Goal: Task Accomplishment & Management: Manage account settings

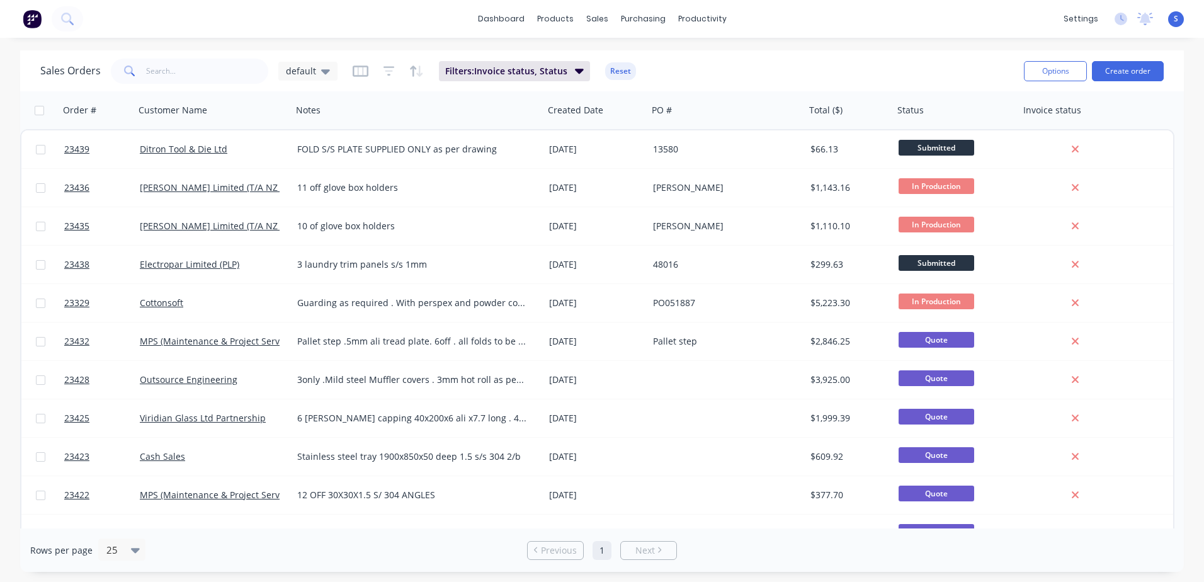
click at [106, 190] on link "23436" at bounding box center [102, 188] width 76 height 38
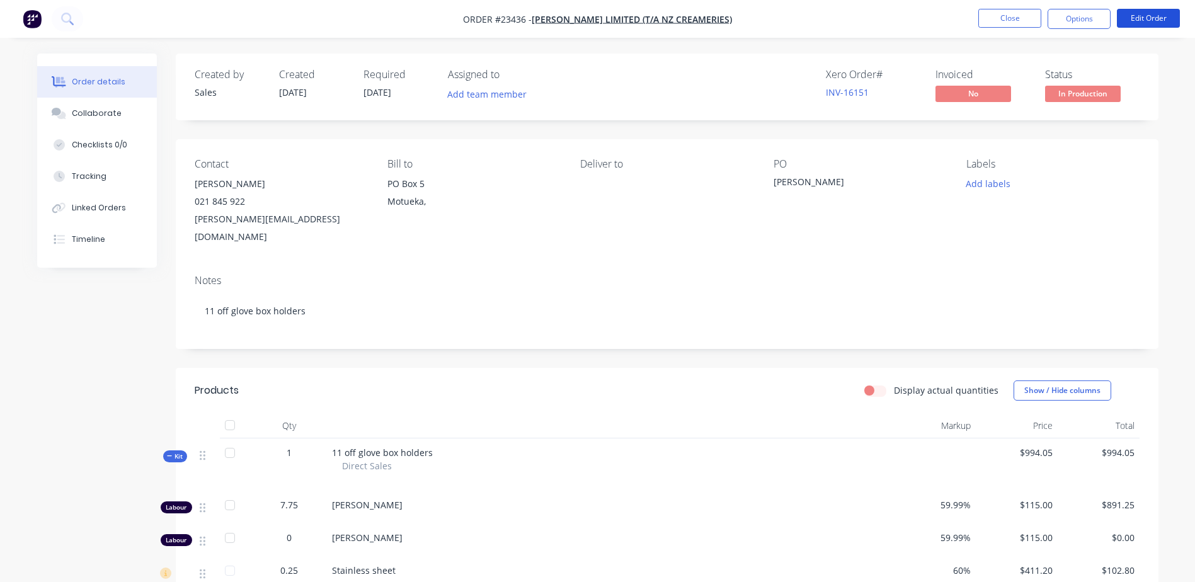
click at [1151, 18] on button "Edit Order" at bounding box center [1148, 18] width 63 height 19
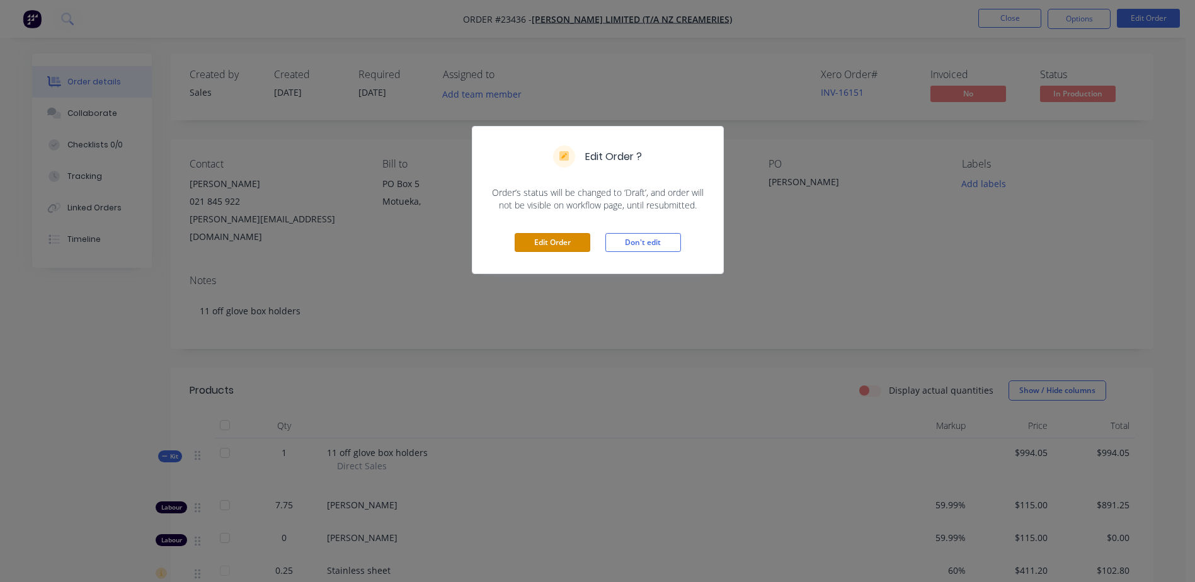
click at [565, 241] on button "Edit Order" at bounding box center [553, 242] width 76 height 19
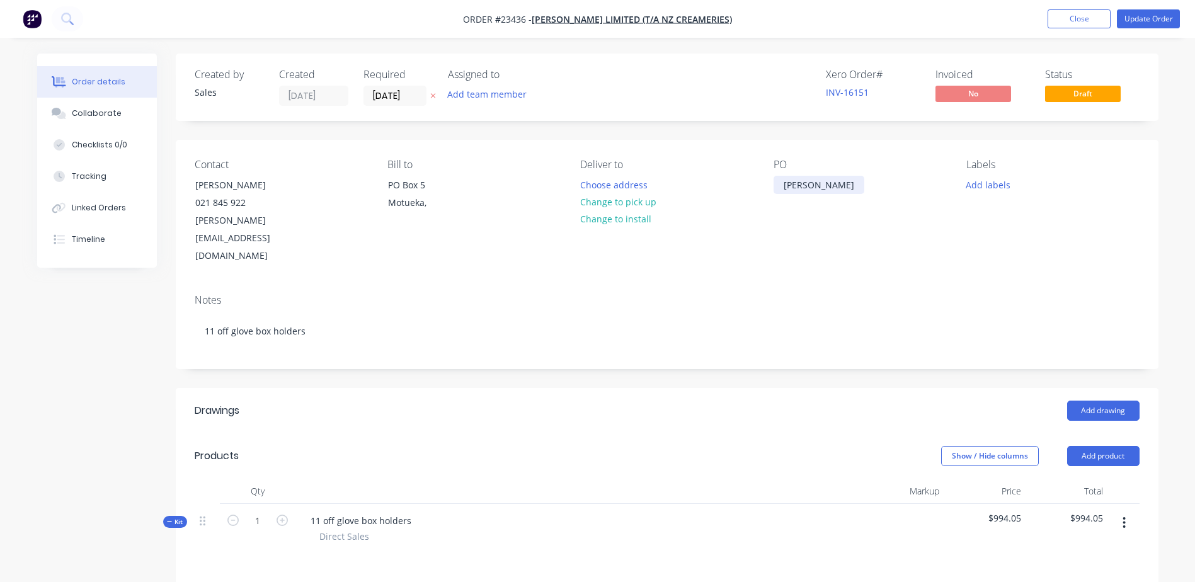
click at [808, 184] on div "[PERSON_NAME]" at bounding box center [818, 185] width 91 height 18
click at [773, 188] on div at bounding box center [783, 185] width 20 height 18
drag, startPoint x: 1143, startPoint y: 35, endPoint x: 1148, endPoint y: 26, distance: 9.3
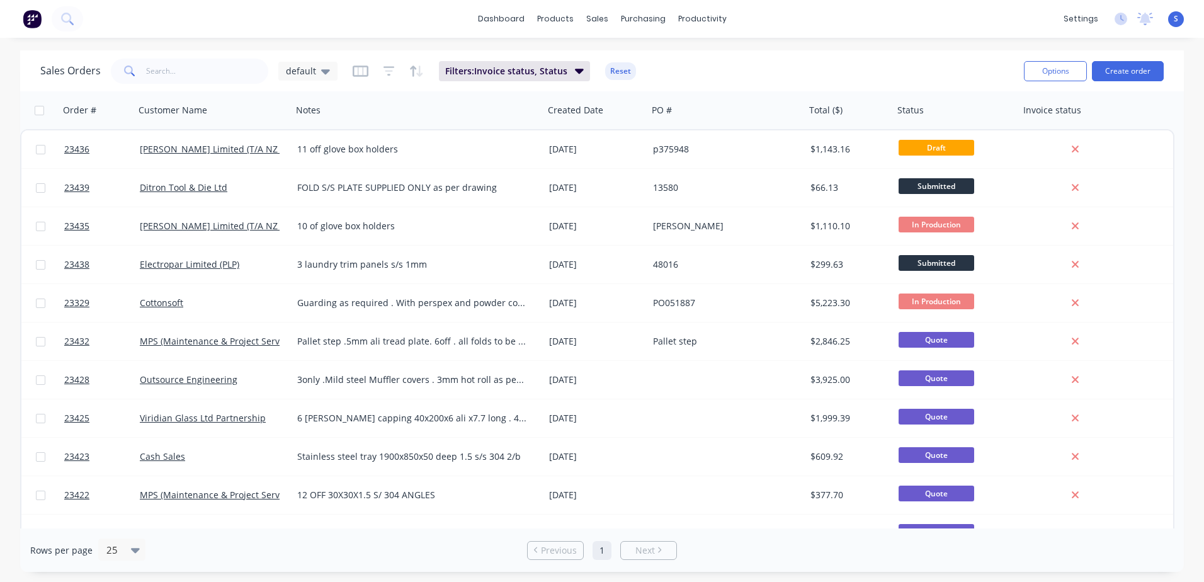
click at [283, 152] on div "[PERSON_NAME] Limited (T/A NZ Creameries)" at bounding box center [213, 149] width 147 height 13
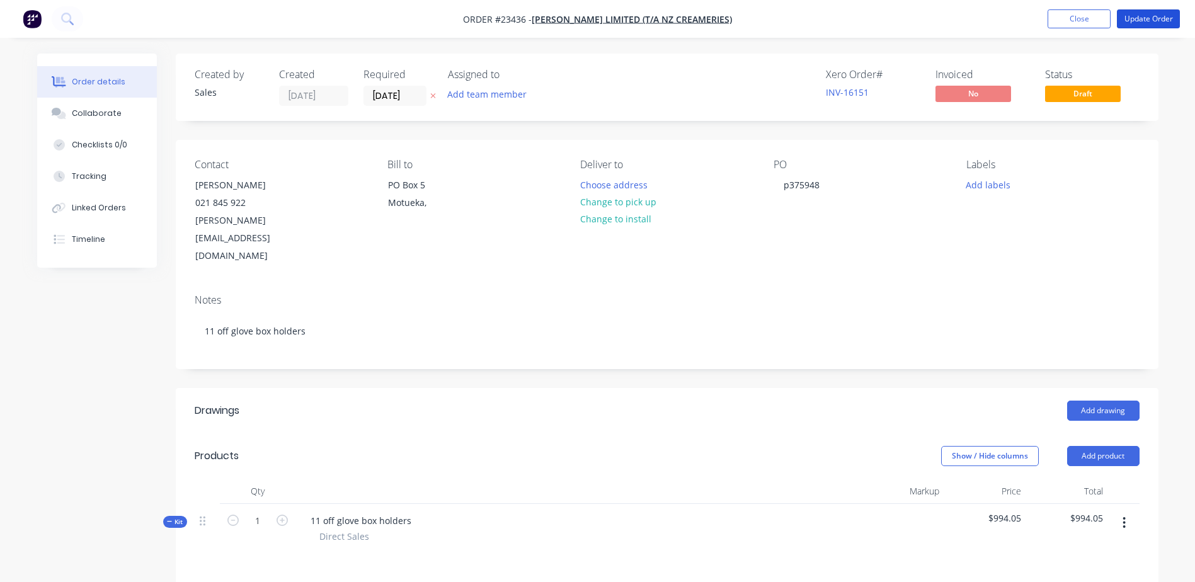
click at [1137, 14] on button "Update Order" at bounding box center [1148, 18] width 63 height 19
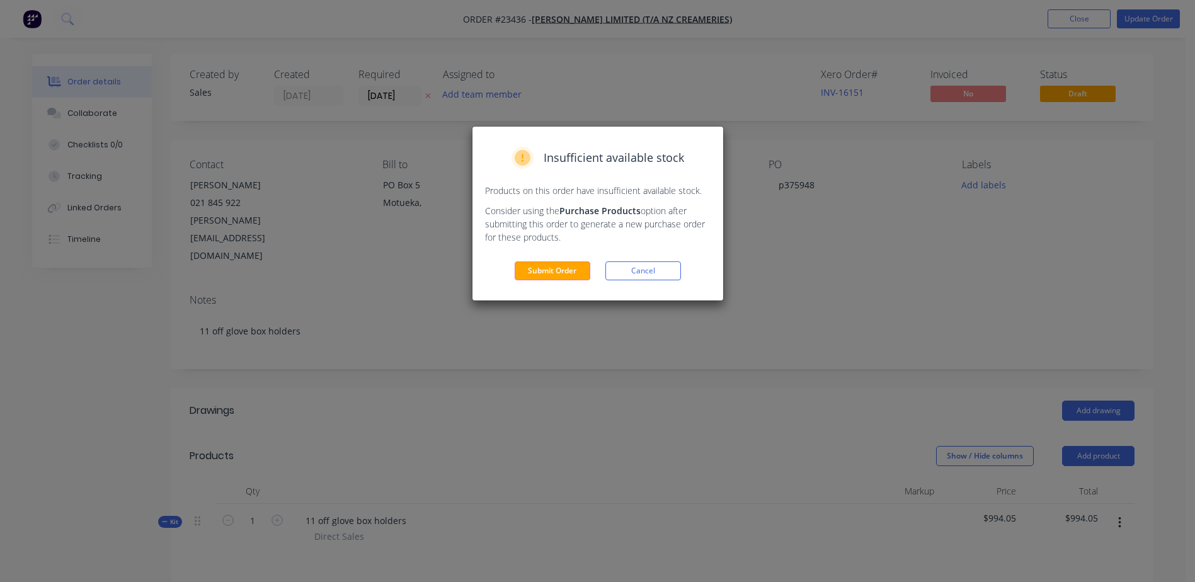
click at [556, 268] on button "Submit Order" at bounding box center [553, 270] width 76 height 19
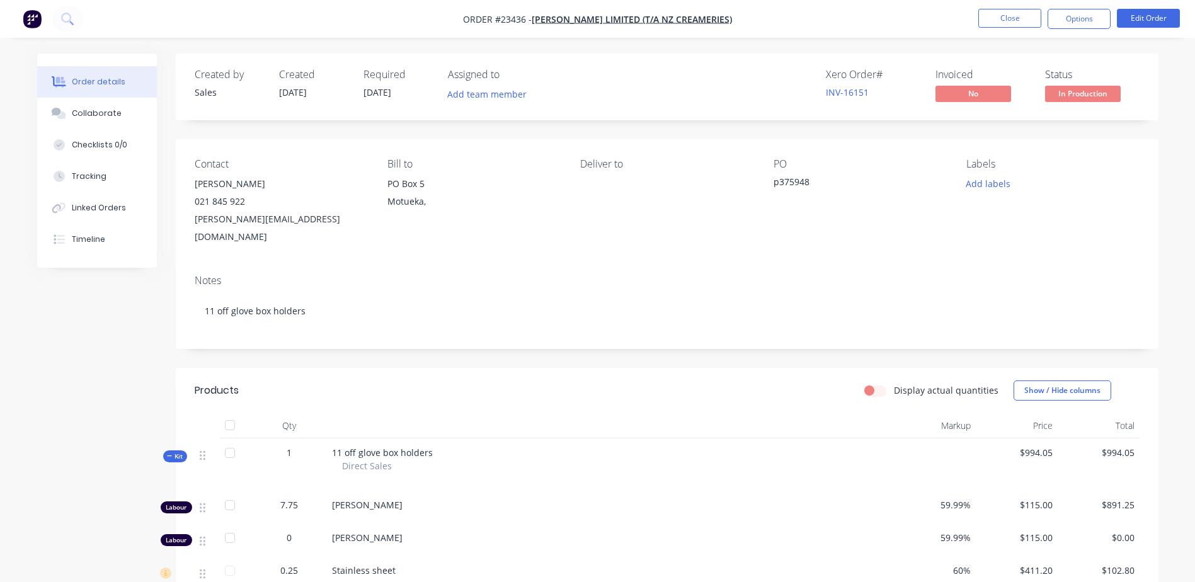
click at [1082, 20] on button "Options" at bounding box center [1078, 19] width 63 height 20
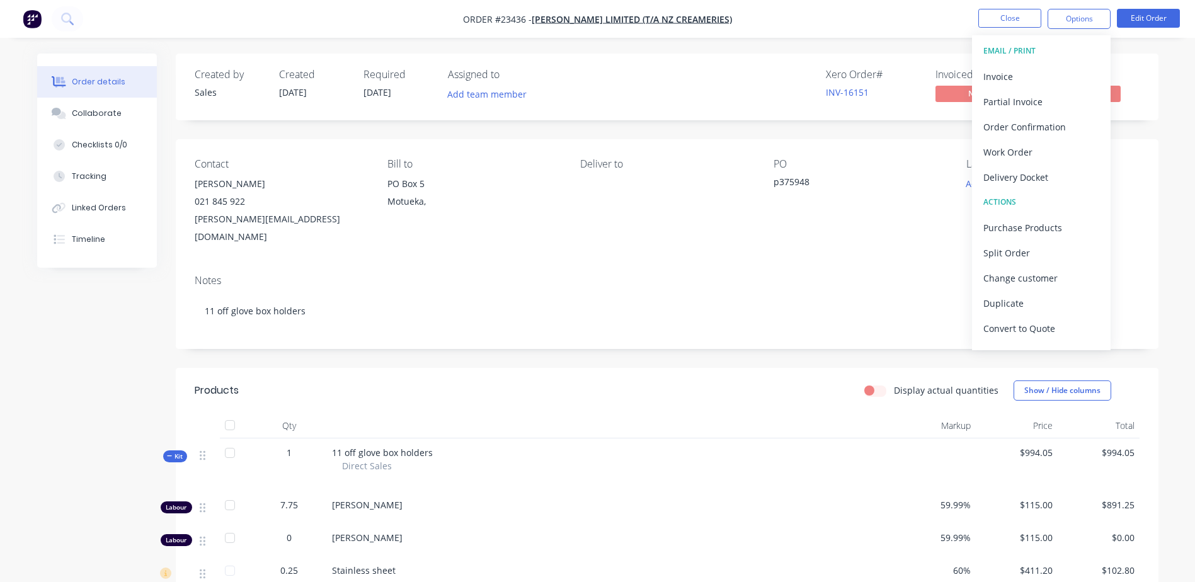
click at [1047, 154] on div "Work Order" at bounding box center [1041, 152] width 116 height 18
click at [1060, 128] on div "Without pricing" at bounding box center [1041, 127] width 116 height 18
click at [996, 17] on button "Close" at bounding box center [1009, 18] width 63 height 19
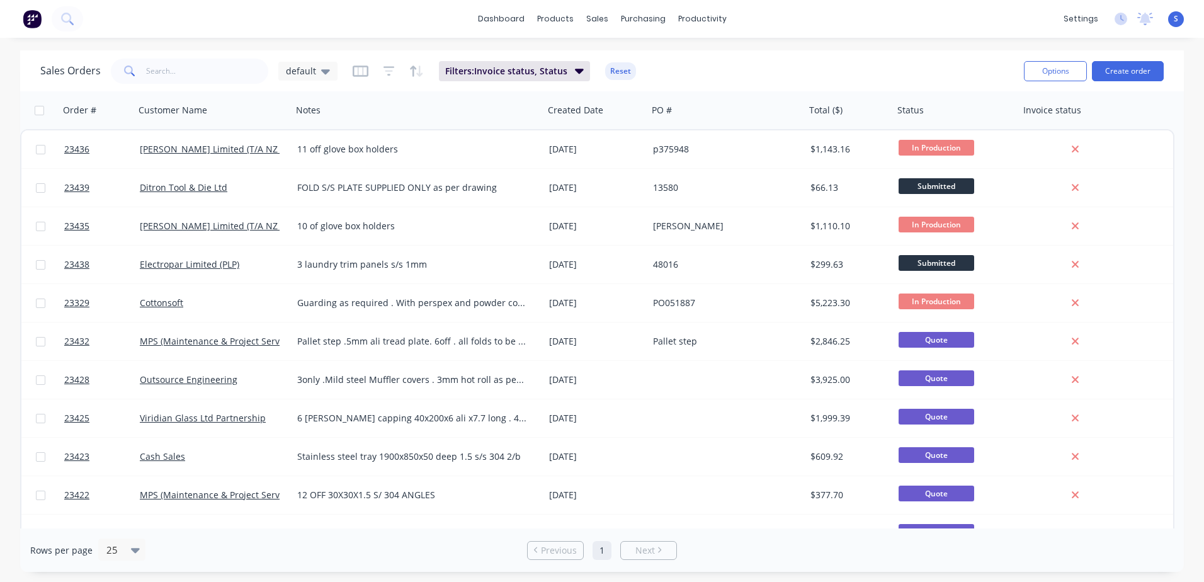
click at [272, 231] on link "[PERSON_NAME] Limited (T/A NZ Creameries)" at bounding box center [235, 226] width 191 height 12
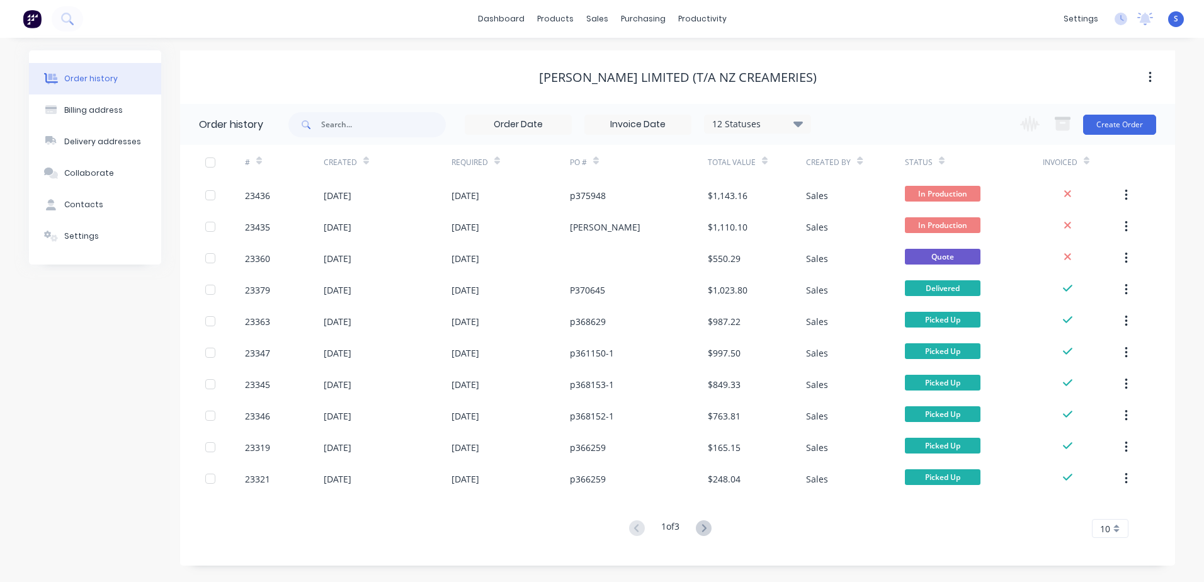
click at [298, 223] on div "23435" at bounding box center [284, 226] width 79 height 31
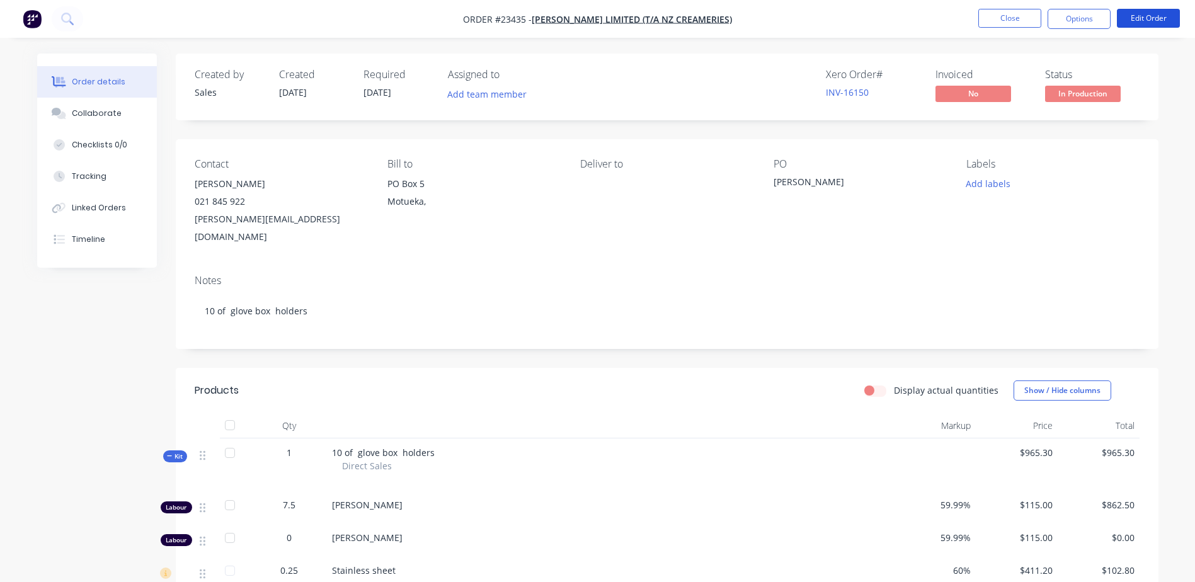
click at [1142, 14] on button "Edit Order" at bounding box center [1148, 18] width 63 height 19
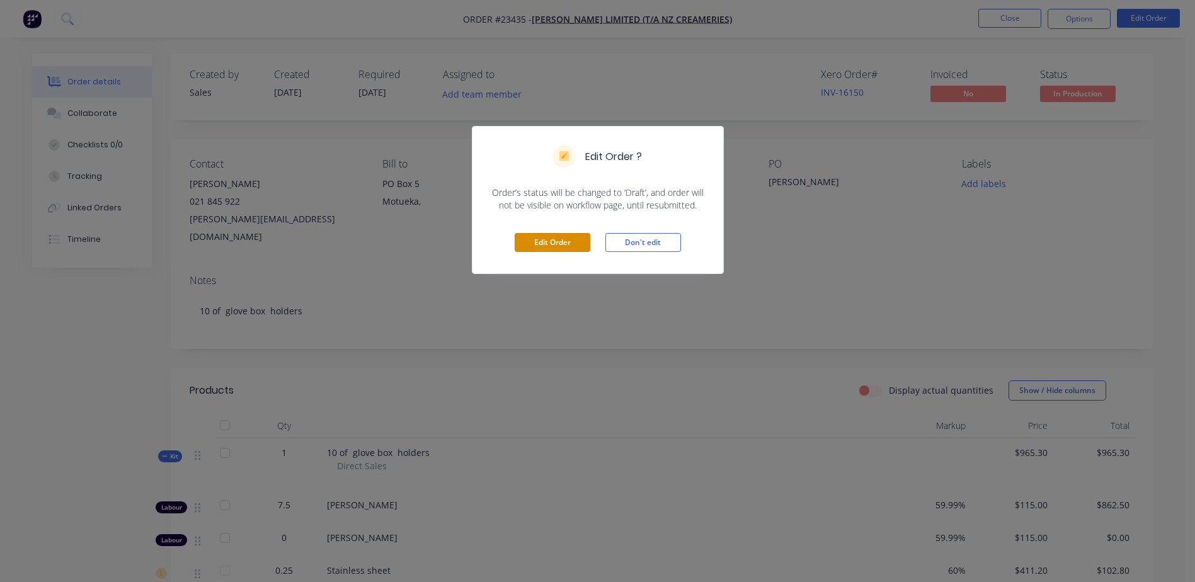
click at [559, 244] on button "Edit Order" at bounding box center [553, 242] width 76 height 19
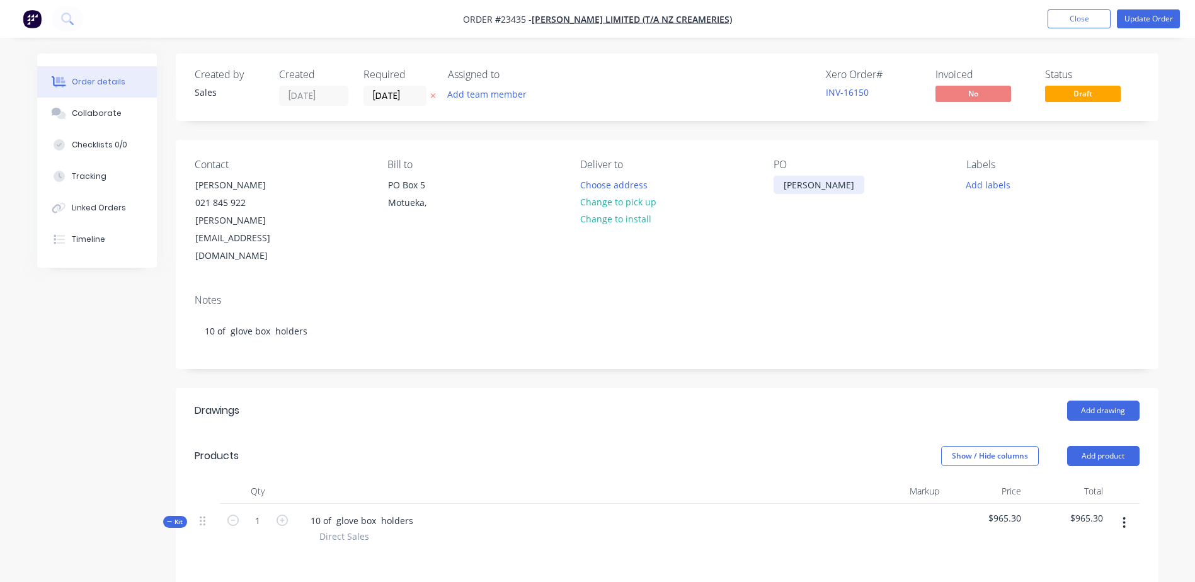
click at [807, 181] on div "[PERSON_NAME]" at bounding box center [818, 185] width 91 height 18
click at [1143, 19] on button "Update Order" at bounding box center [1148, 18] width 63 height 19
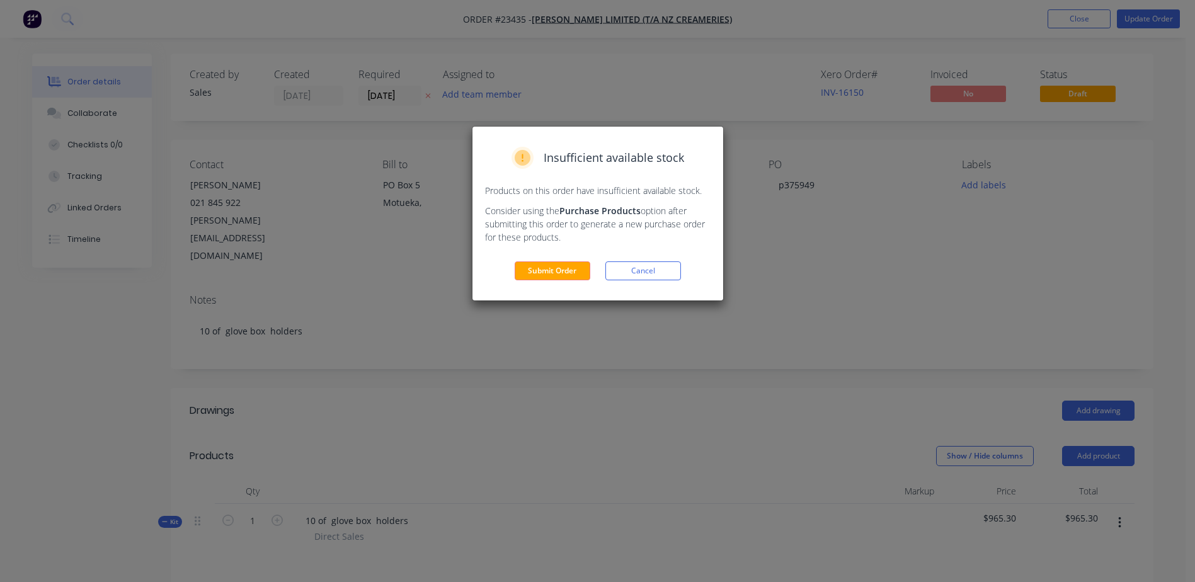
click at [576, 270] on button "Submit Order" at bounding box center [553, 270] width 76 height 19
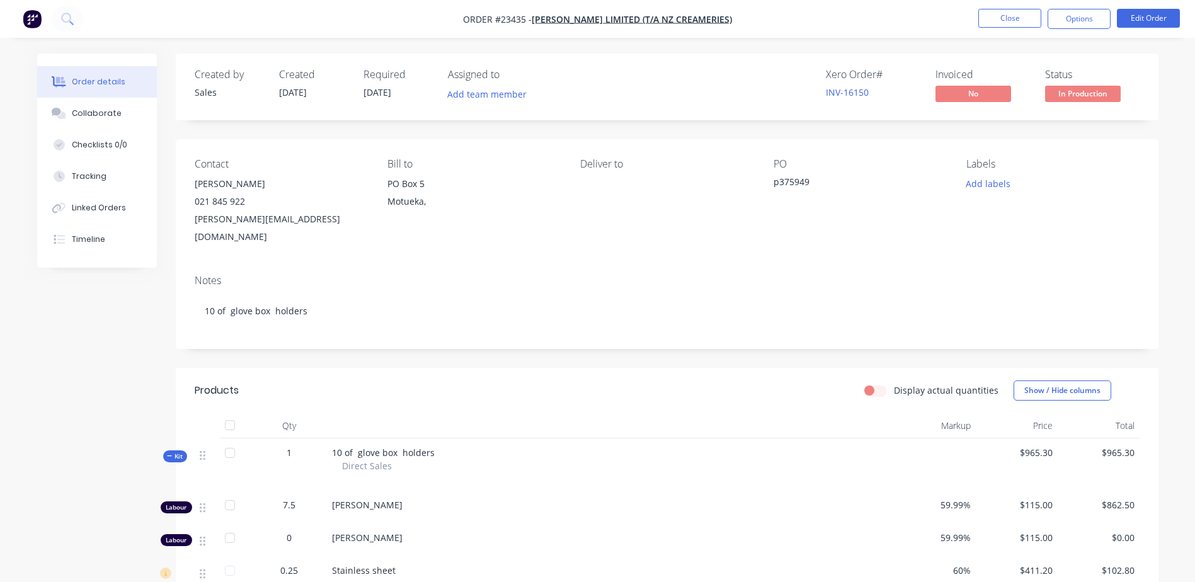
click at [1066, 17] on button "Options" at bounding box center [1078, 19] width 63 height 20
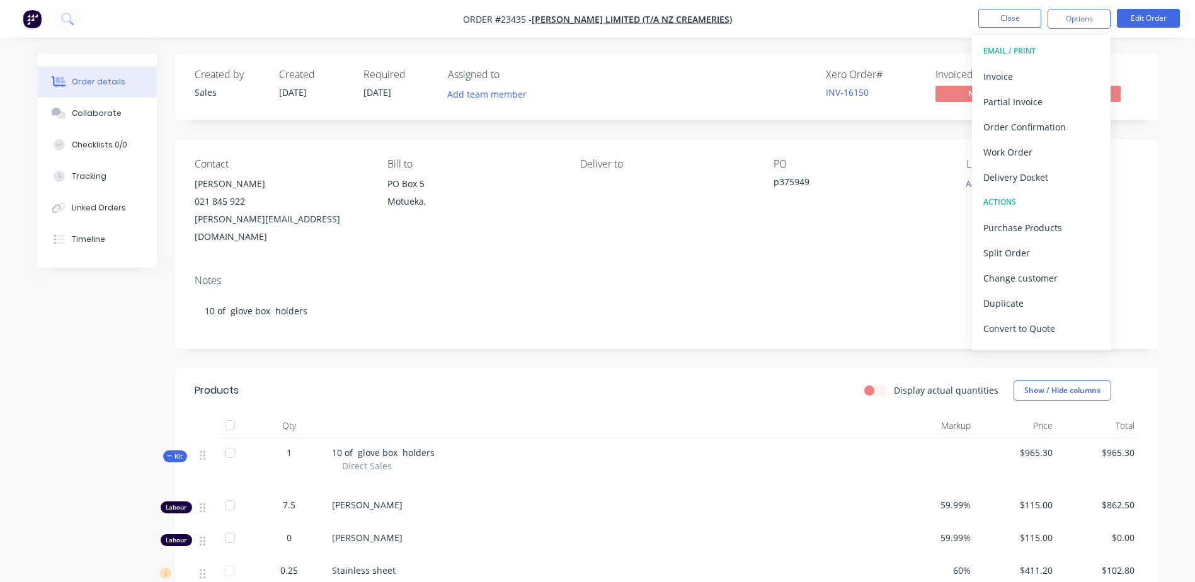
click at [1060, 143] on div "Work Order" at bounding box center [1041, 152] width 116 height 18
click at [1059, 128] on div "Without pricing" at bounding box center [1041, 127] width 116 height 18
click at [1022, 16] on button "Close" at bounding box center [1009, 18] width 63 height 19
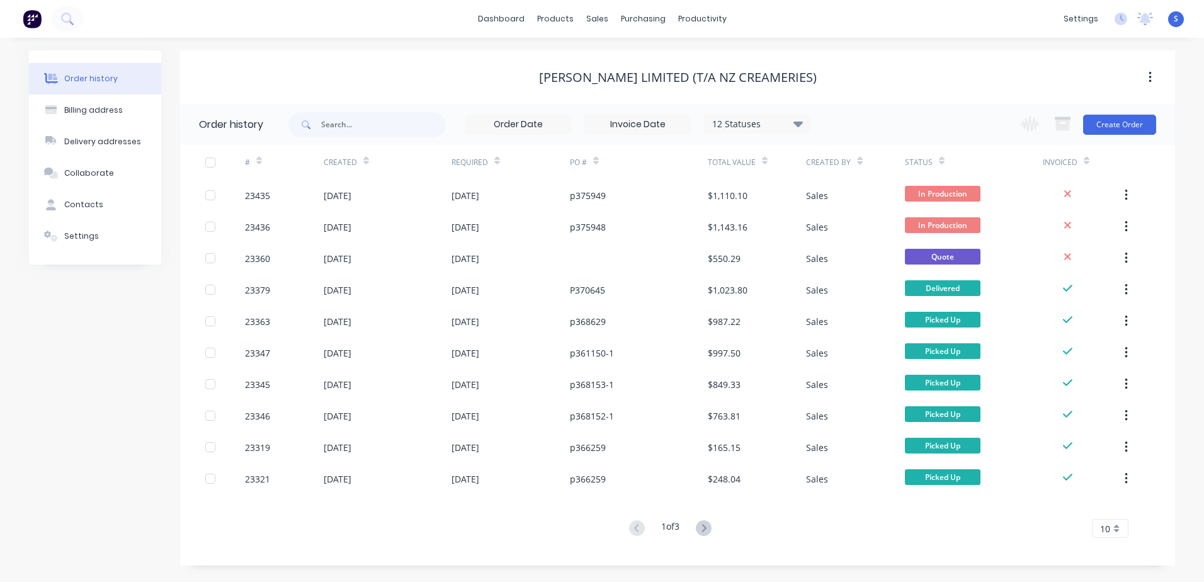
click at [305, 225] on div "23436" at bounding box center [284, 226] width 79 height 31
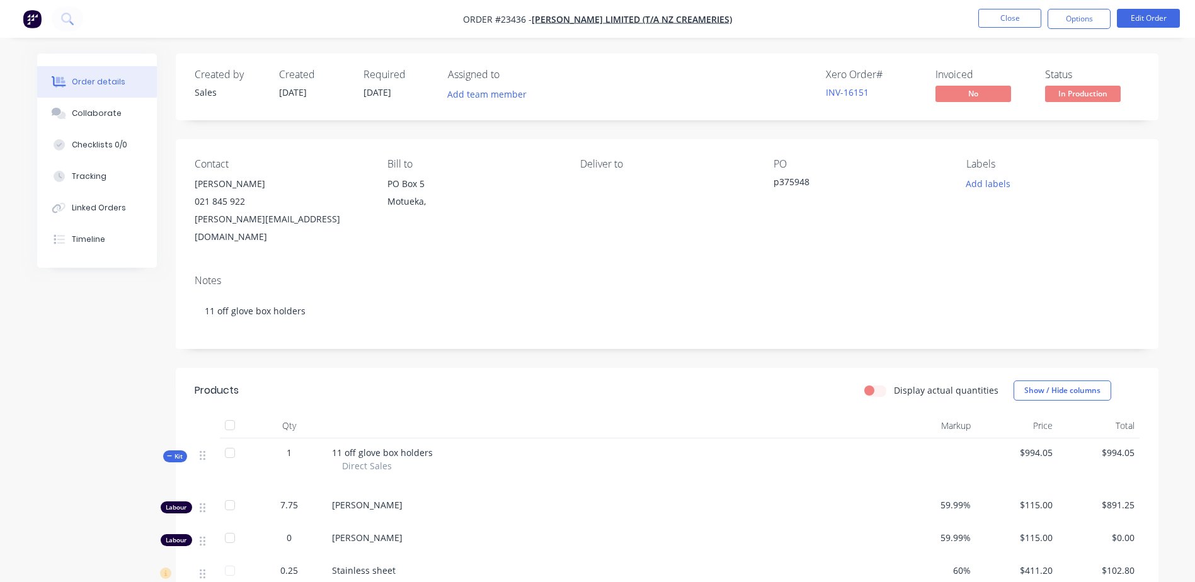
click at [1017, 20] on button "Close" at bounding box center [1009, 18] width 63 height 19
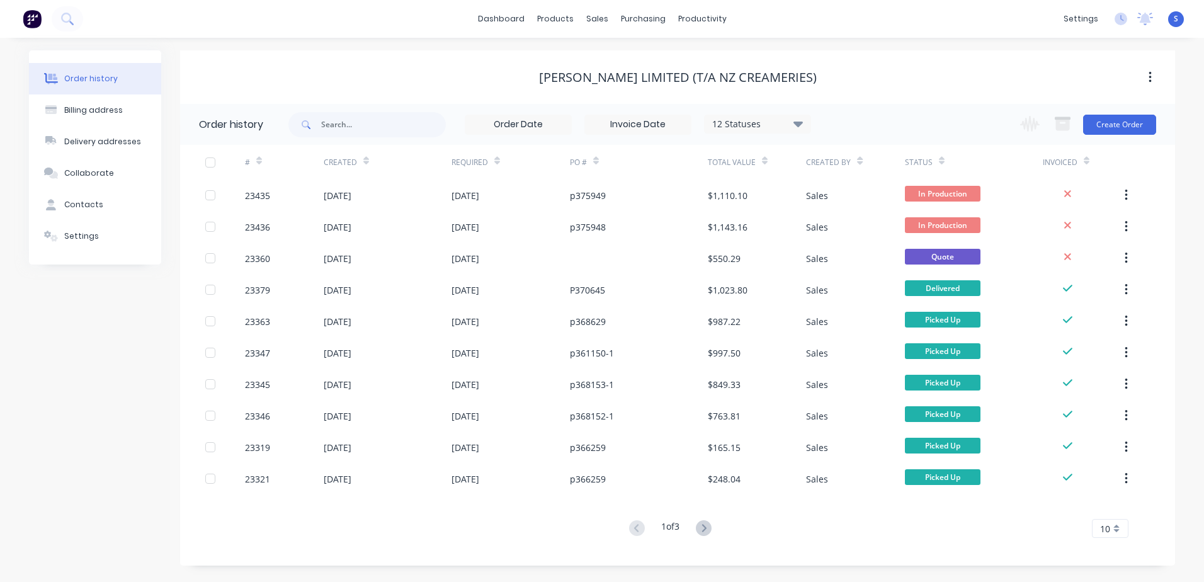
click at [242, 194] on div at bounding box center [225, 195] width 40 height 31
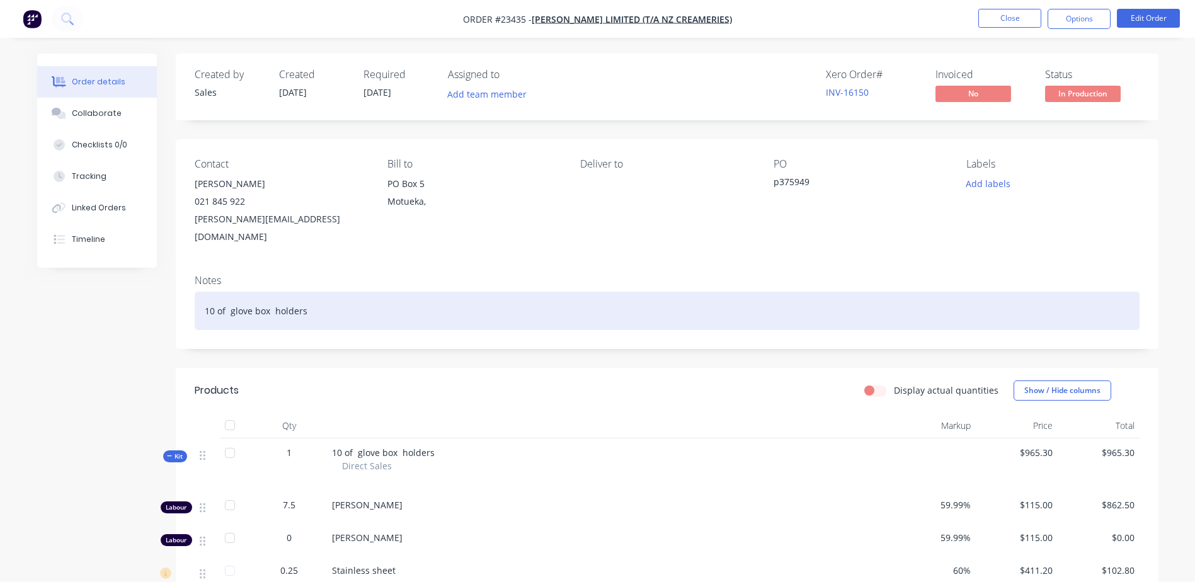
click at [308, 292] on div "10 of glove box holders" at bounding box center [667, 311] width 945 height 38
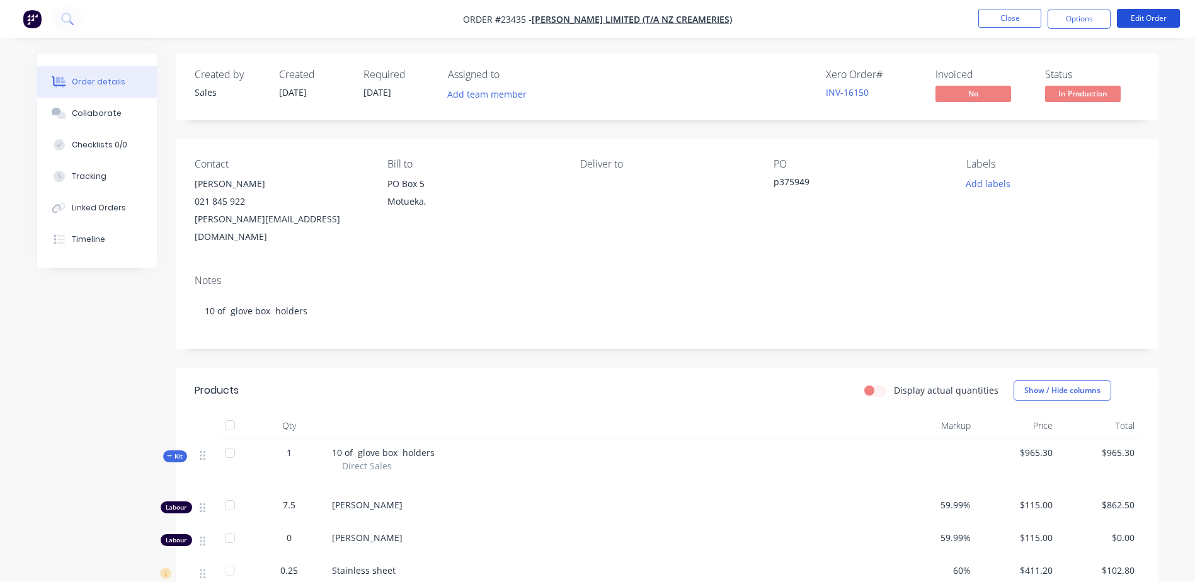
click at [1139, 16] on button "Edit Order" at bounding box center [1148, 18] width 63 height 19
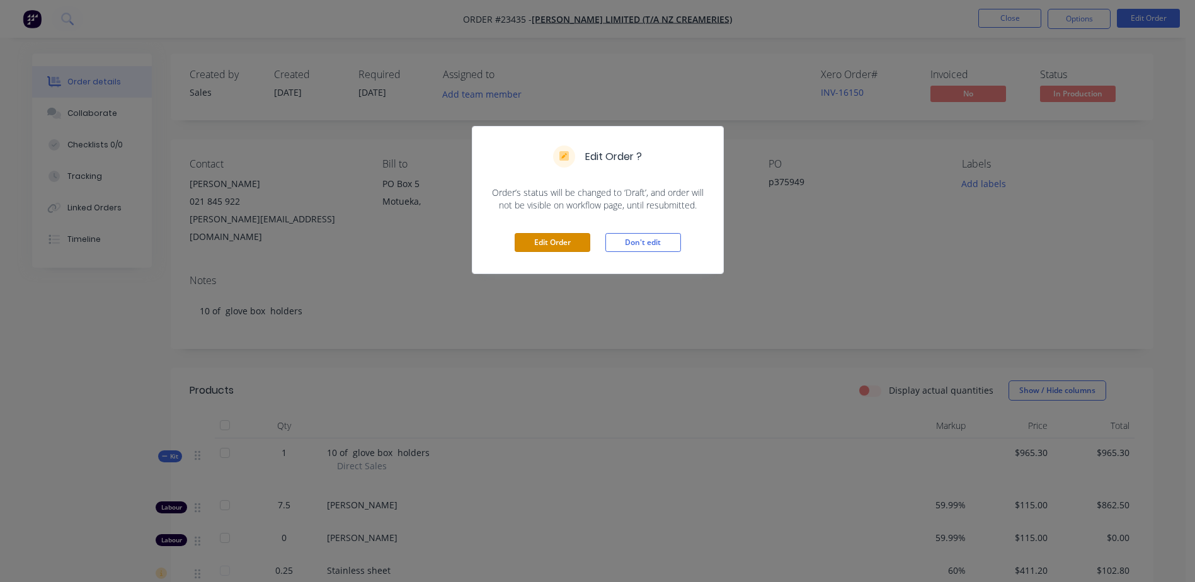
click at [549, 239] on button "Edit Order" at bounding box center [553, 242] width 76 height 19
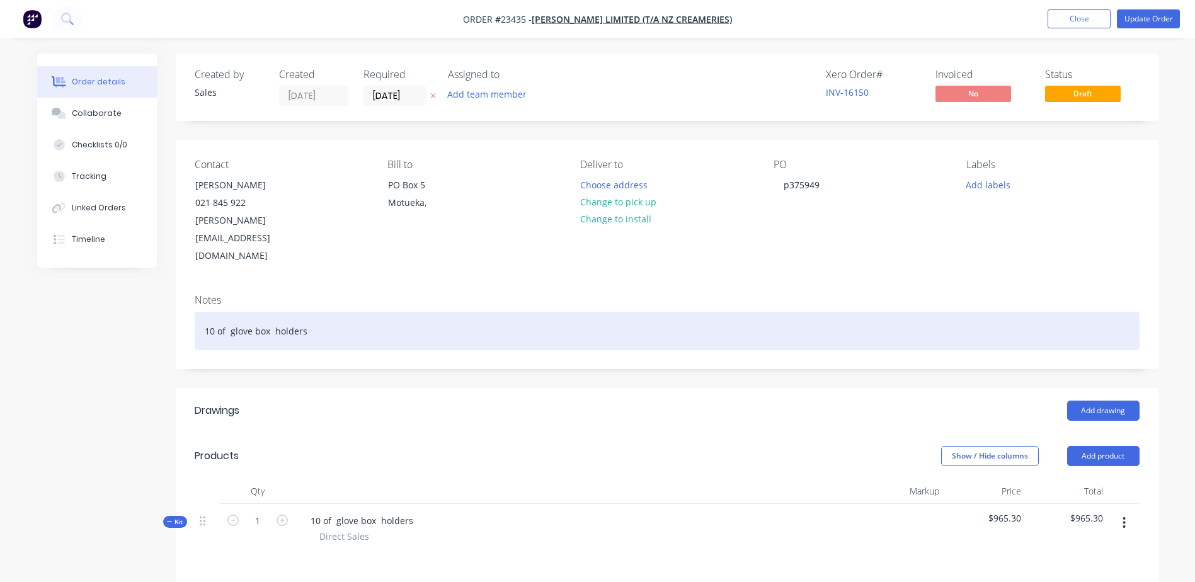
click at [309, 312] on div "10 of glove box holders" at bounding box center [667, 331] width 945 height 38
click at [249, 312] on div "s/s" at bounding box center [667, 331] width 945 height 38
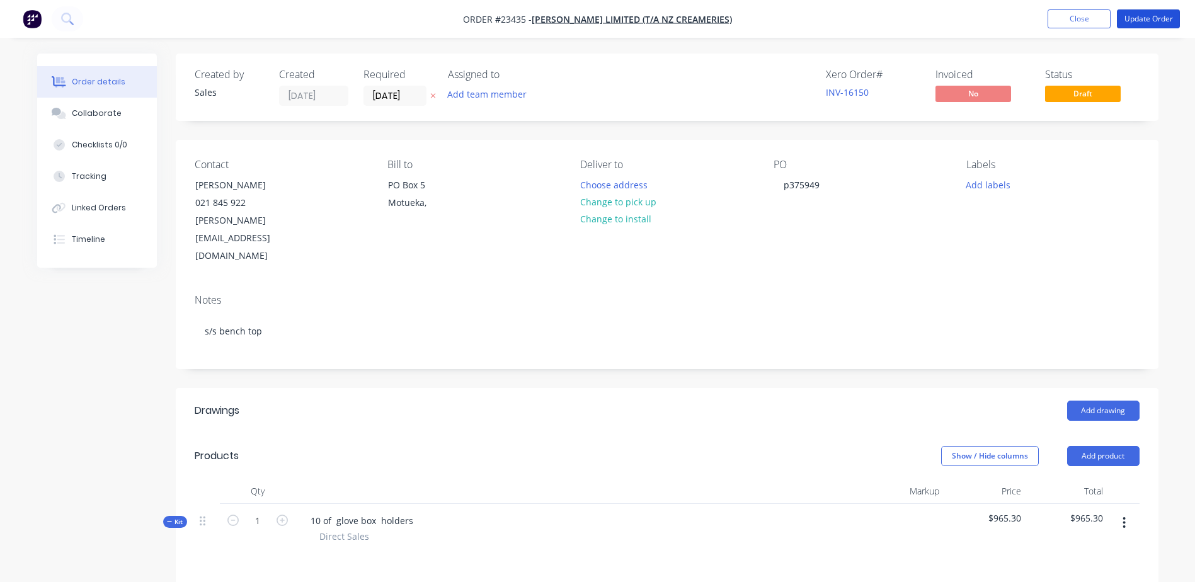
click at [1155, 16] on button "Update Order" at bounding box center [1148, 18] width 63 height 19
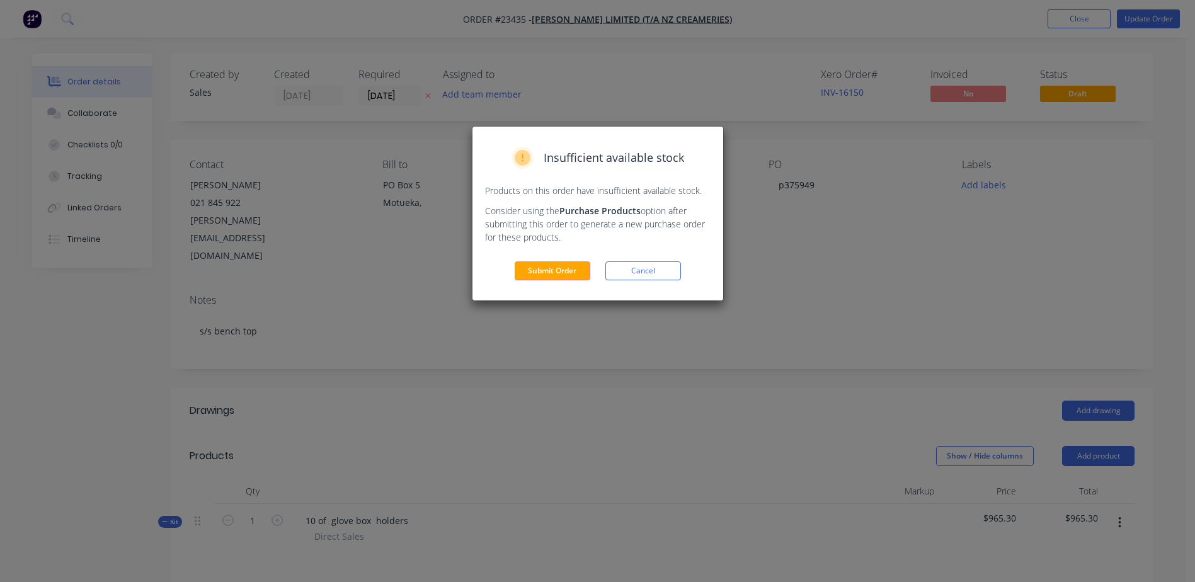
click at [563, 271] on button "Submit Order" at bounding box center [553, 270] width 76 height 19
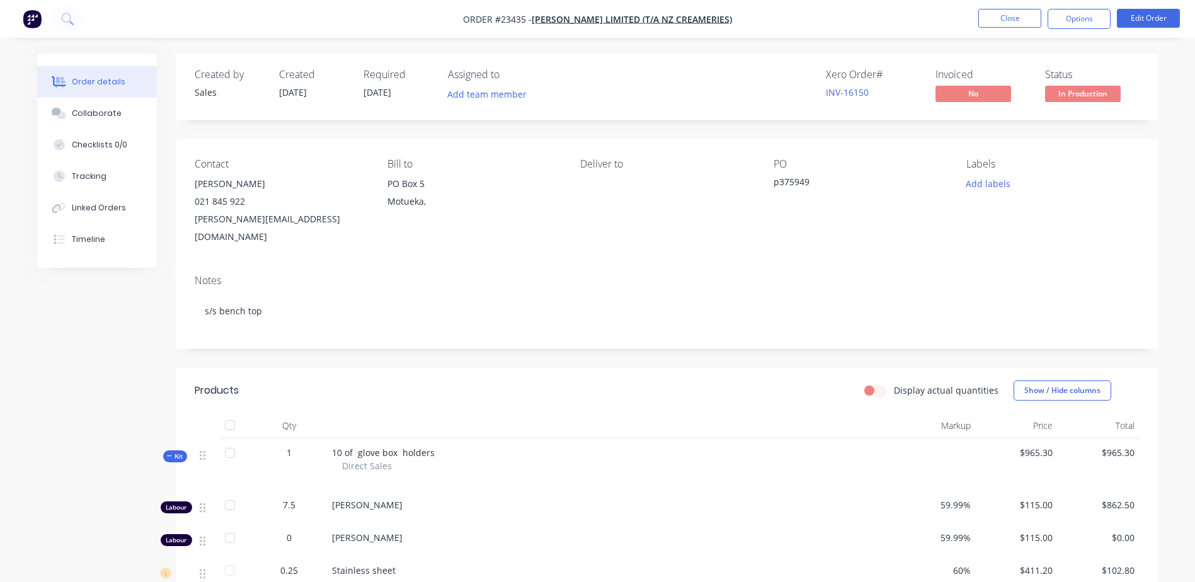
click at [1083, 15] on button "Options" at bounding box center [1078, 19] width 63 height 20
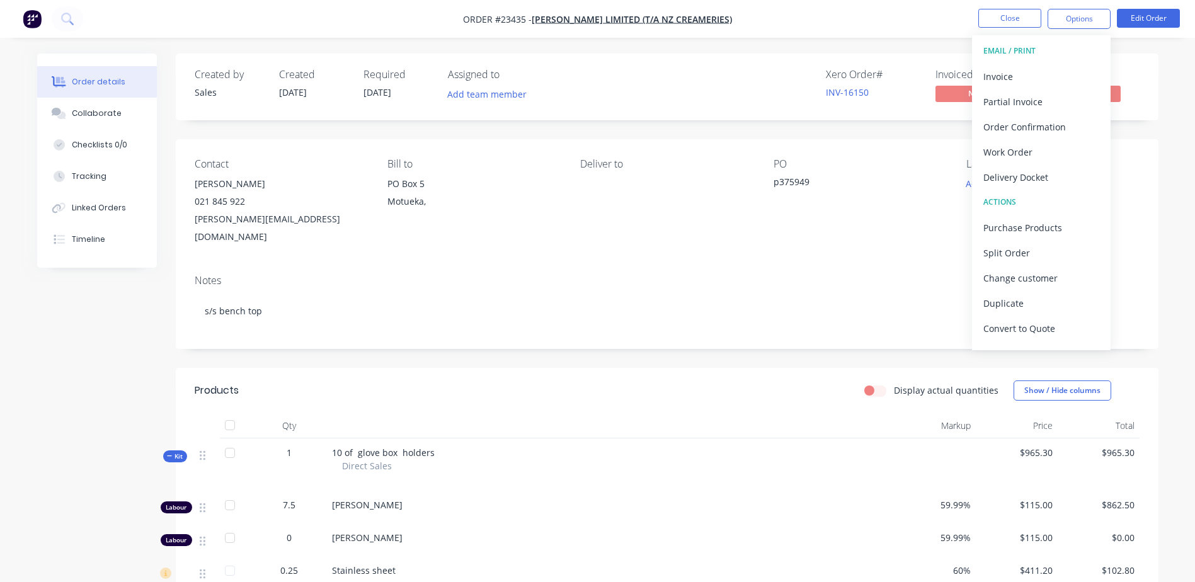
click at [1062, 152] on div "Work Order" at bounding box center [1041, 152] width 116 height 18
click at [1064, 125] on div "Without pricing" at bounding box center [1041, 127] width 116 height 18
click at [1148, 17] on button "Edit Order" at bounding box center [1148, 18] width 63 height 19
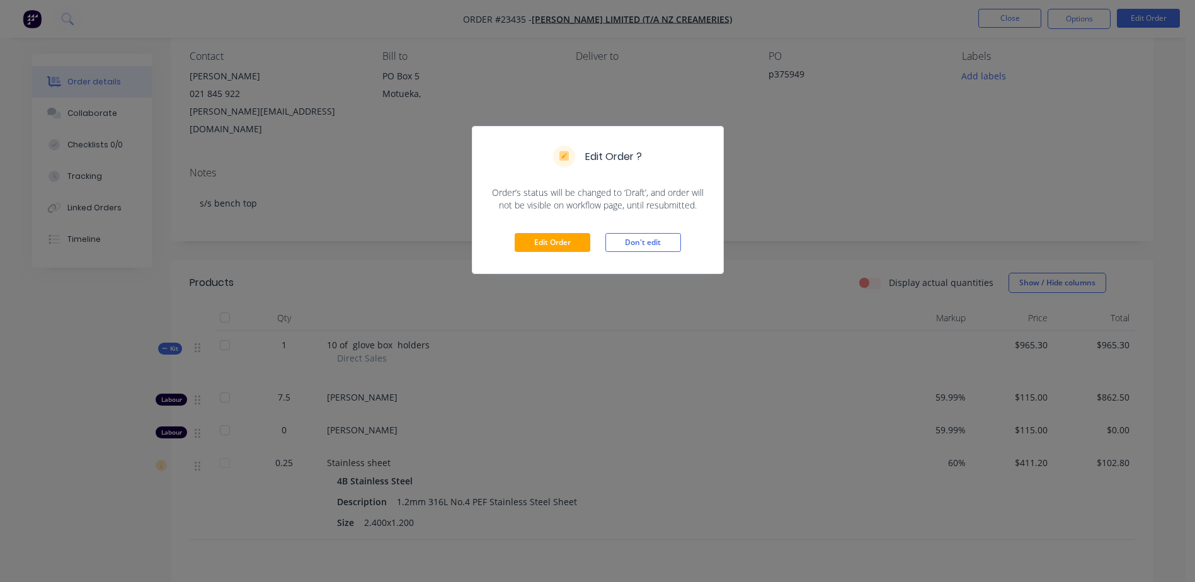
scroll to position [132, 0]
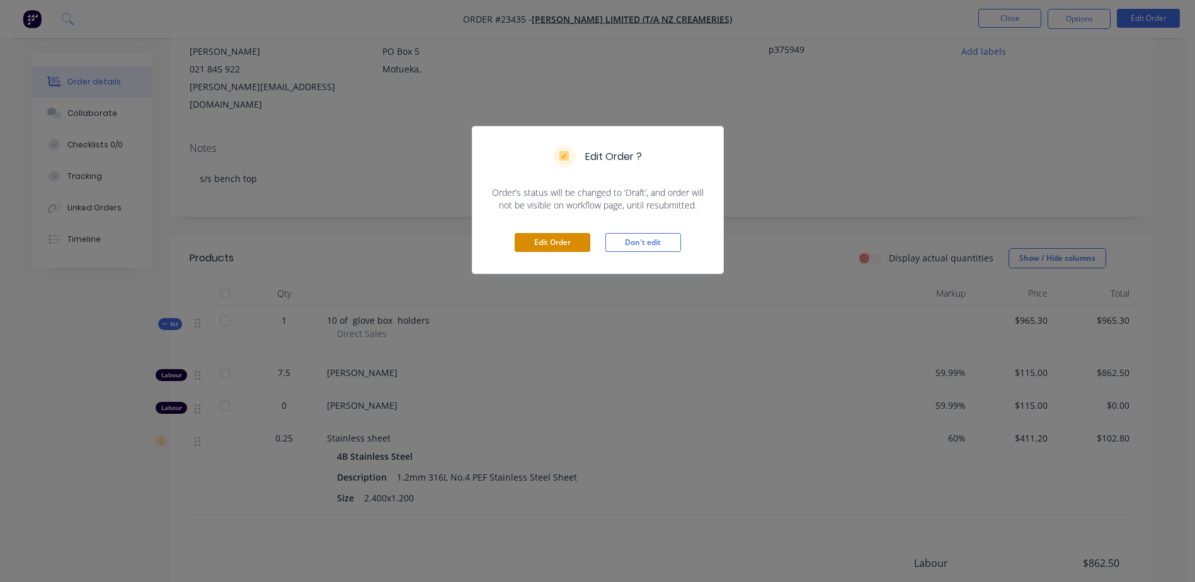
click at [564, 244] on button "Edit Order" at bounding box center [553, 242] width 76 height 19
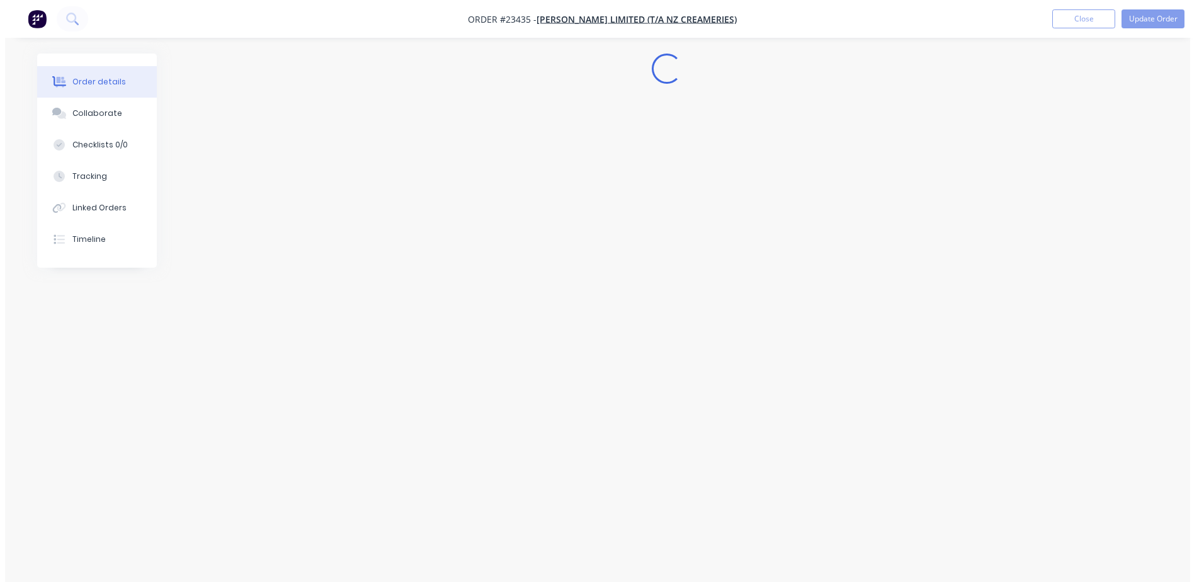
scroll to position [0, 0]
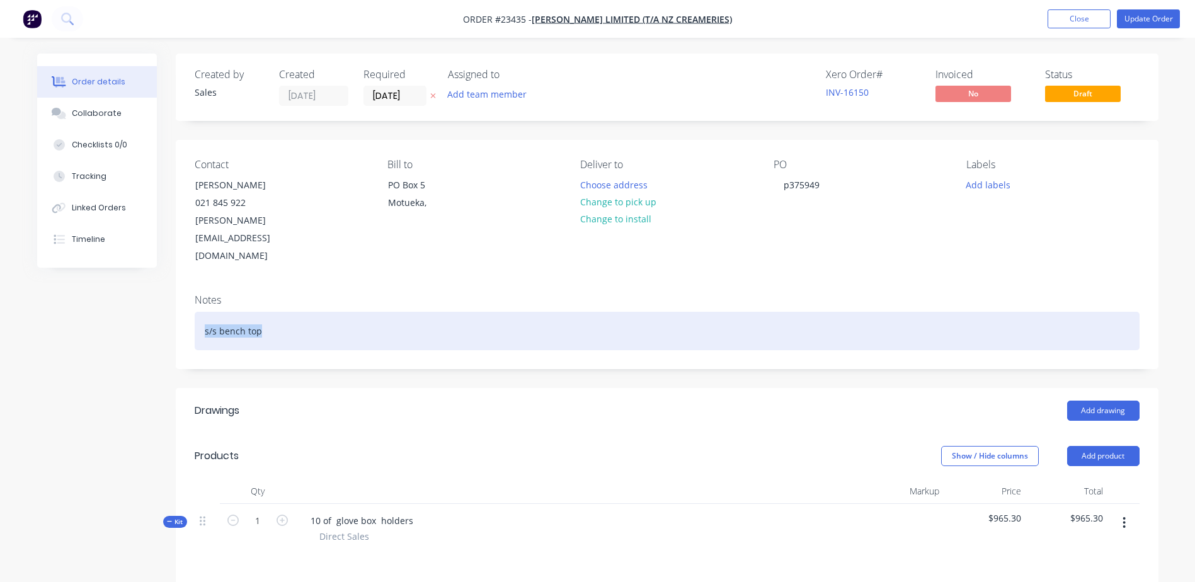
drag, startPoint x: 250, startPoint y: 298, endPoint x: 197, endPoint y: 297, distance: 52.9
click at [197, 312] on div "s/s bench top" at bounding box center [667, 331] width 945 height 38
copy div "s/s bench top"
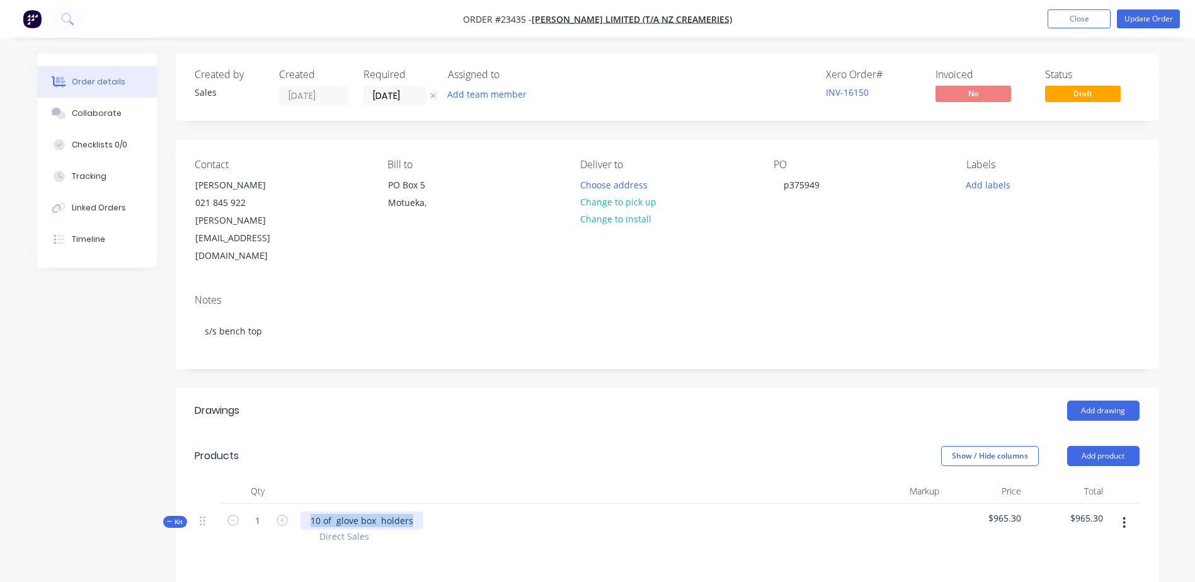
drag, startPoint x: 412, startPoint y: 484, endPoint x: 302, endPoint y: 484, distance: 110.2
click at [302, 511] on div "10 of glove box holders" at bounding box center [361, 520] width 123 height 18
paste div
click at [1143, 15] on button "Update Order" at bounding box center [1148, 18] width 63 height 19
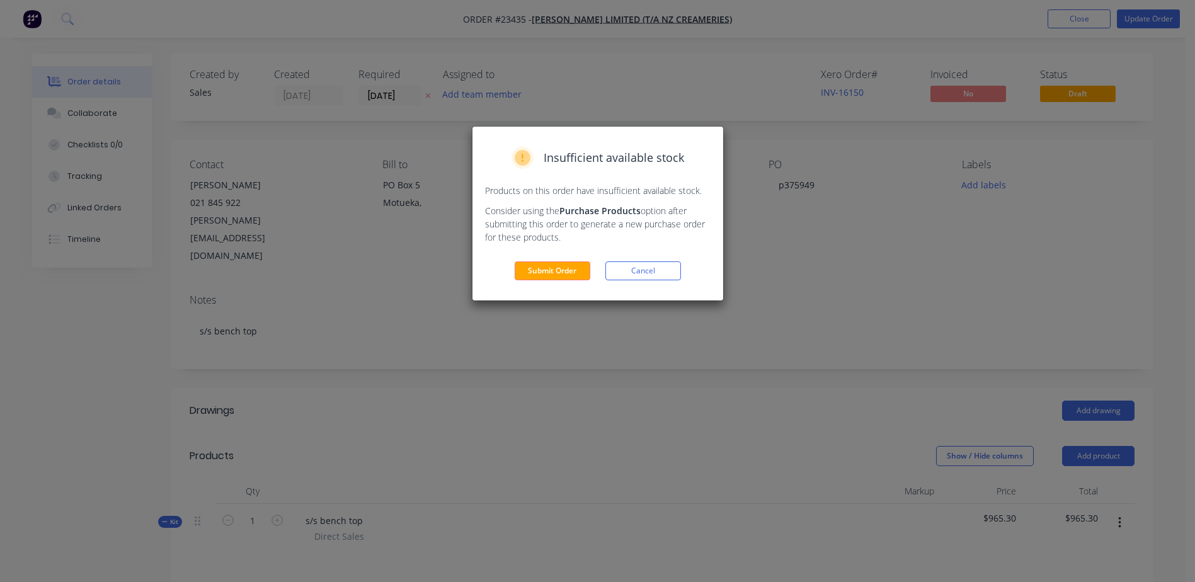
click at [560, 270] on button "Submit Order" at bounding box center [553, 270] width 76 height 19
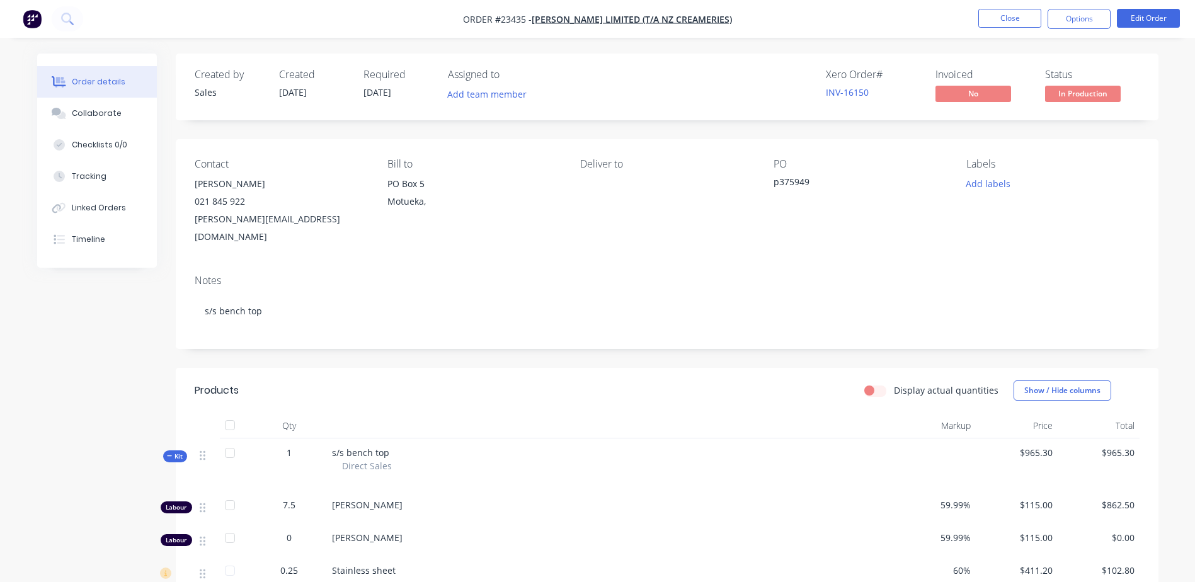
click at [1081, 18] on button "Options" at bounding box center [1078, 19] width 63 height 20
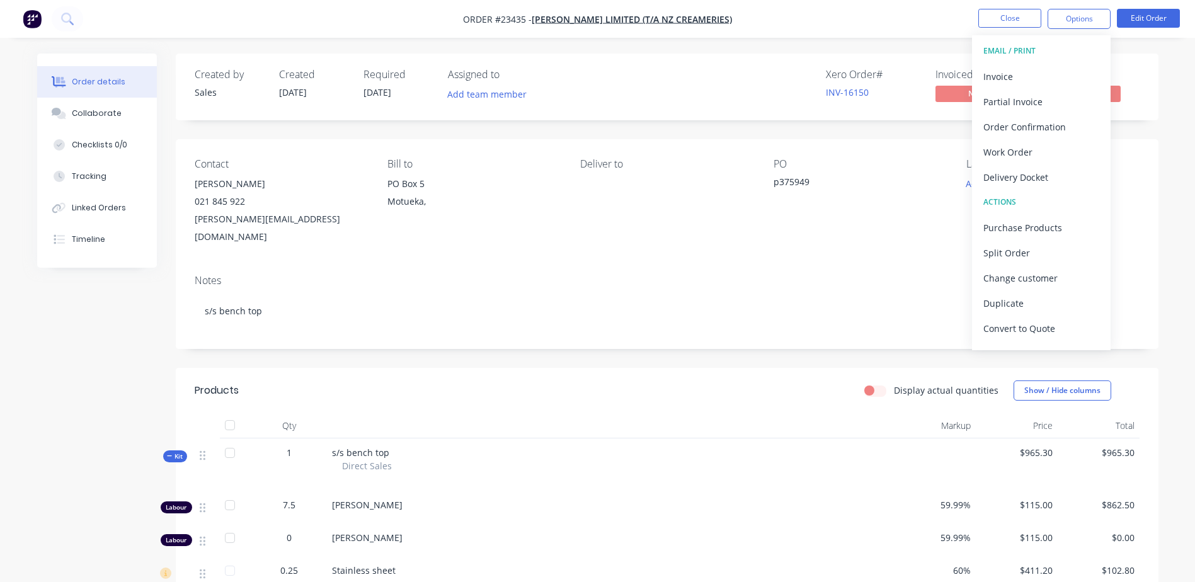
click at [1050, 149] on div "Work Order" at bounding box center [1041, 152] width 116 height 18
click at [1047, 125] on div "Without pricing" at bounding box center [1041, 127] width 116 height 18
click at [1005, 20] on button "Close" at bounding box center [1009, 18] width 63 height 19
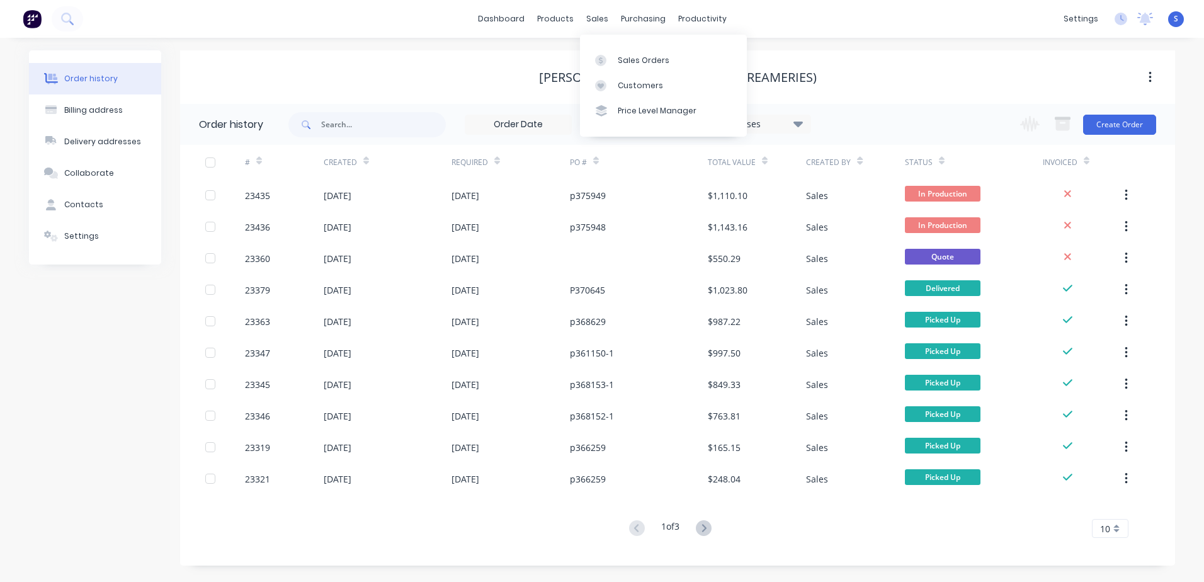
click at [617, 61] on link "Sales Orders" at bounding box center [663, 59] width 167 height 25
